Goal: Task Accomplishment & Management: Manage account settings

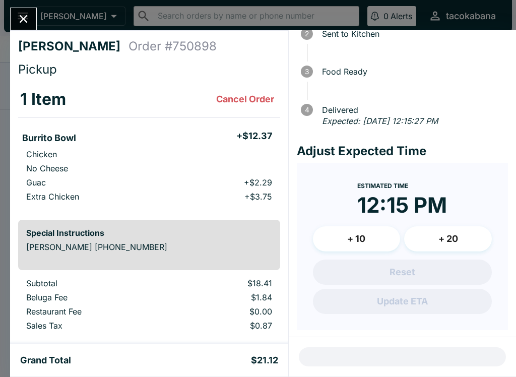
scroll to position [72, 0]
click at [31, 9] on div at bounding box center [23, 19] width 27 height 23
click at [23, 9] on button "Close" at bounding box center [24, 19] width 26 height 22
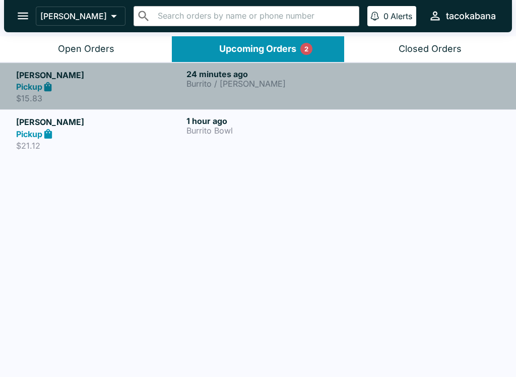
click at [292, 85] on p "Burrito / [PERSON_NAME]" at bounding box center [269, 83] width 166 height 9
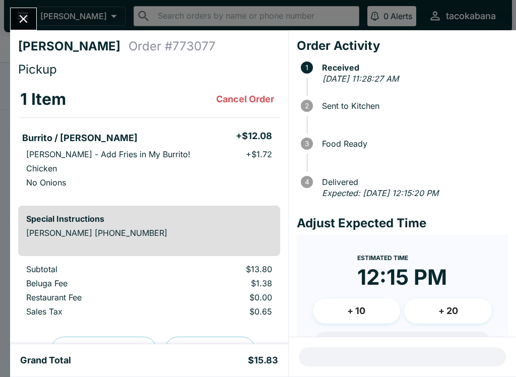
click at [18, 9] on button "Close" at bounding box center [24, 19] width 26 height 22
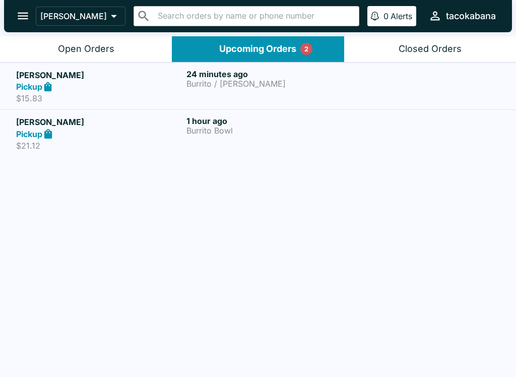
click at [243, 85] on p "Burrito / [PERSON_NAME]" at bounding box center [269, 83] width 166 height 9
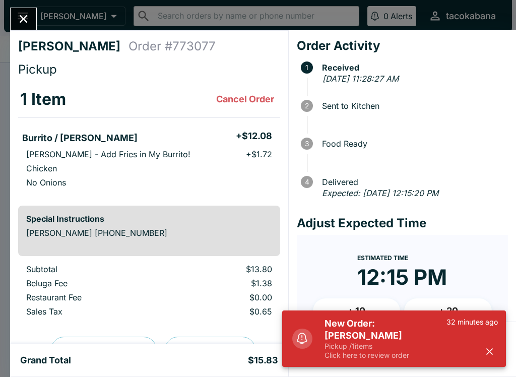
click at [384, 349] on p "Pickup / 1 items" at bounding box center [385, 346] width 122 height 9
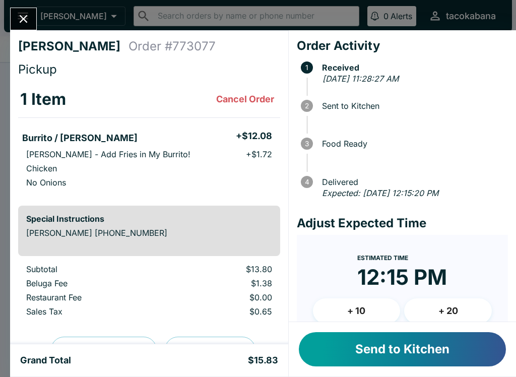
click at [380, 330] on div "Send to Kitchen" at bounding box center [402, 349] width 227 height 54
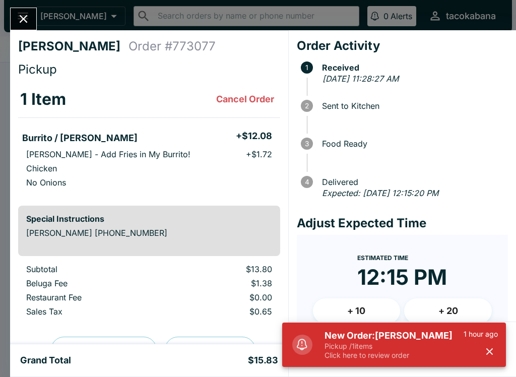
click at [305, 274] on form "Estimated Time 12:15 PM + 10 + 20 Reset Update ETA" at bounding box center [402, 318] width 211 height 167
click at [369, 345] on p "Pickup / 1 items" at bounding box center [393, 346] width 139 height 9
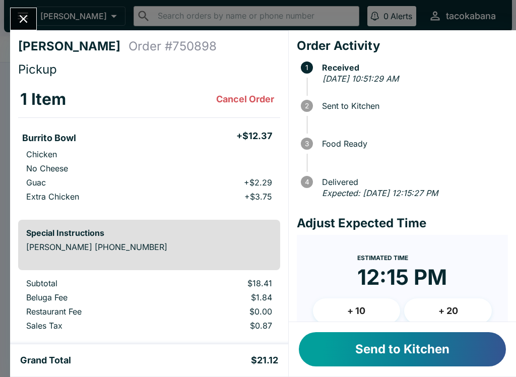
click at [362, 350] on button "Send to Kitchen" at bounding box center [402, 349] width 207 height 34
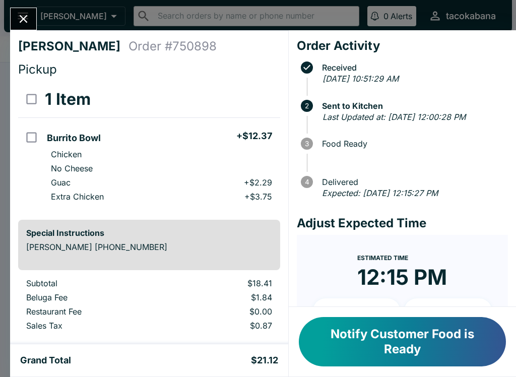
click at [374, 342] on button "Notify Customer Food is Ready" at bounding box center [402, 341] width 207 height 49
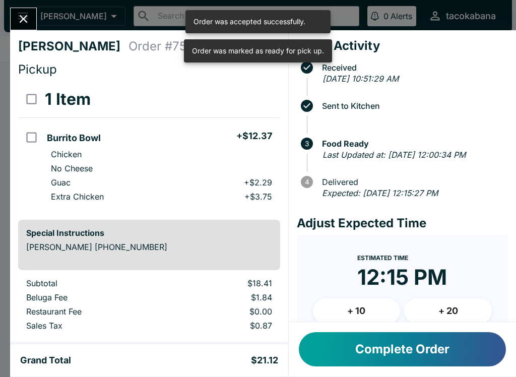
click at [23, 24] on icon "Close" at bounding box center [24, 19] width 14 height 14
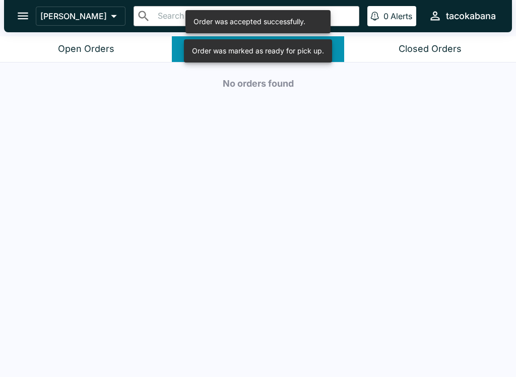
click at [86, 52] on div "Open Orders" at bounding box center [86, 49] width 56 height 12
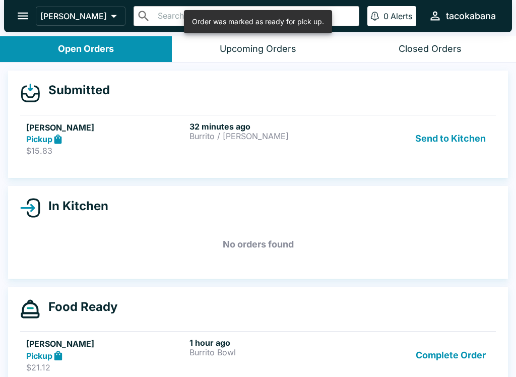
click at [444, 139] on button "Send to Kitchen" at bounding box center [450, 138] width 79 height 35
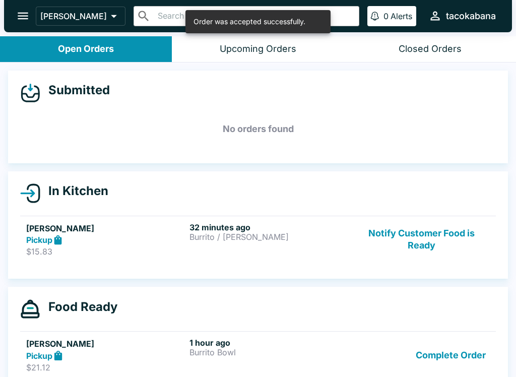
click at [415, 234] on button "Notify Customer Food is Ready" at bounding box center [421, 239] width 137 height 35
